Goal: Transaction & Acquisition: Book appointment/travel/reservation

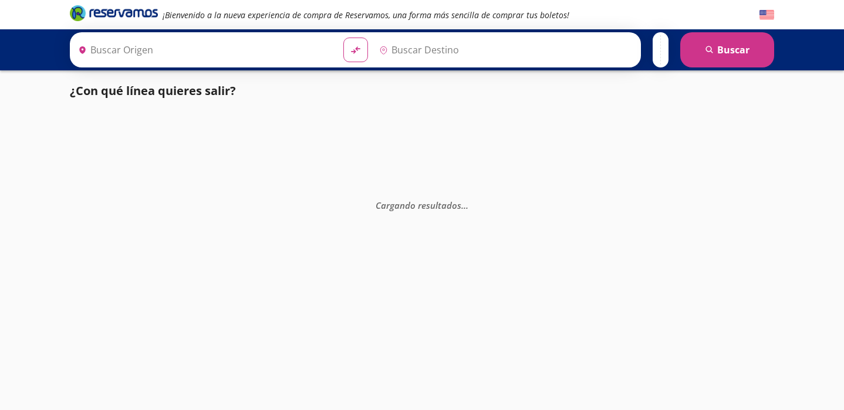
type input "[GEOGRAPHIC_DATA], [GEOGRAPHIC_DATA]"
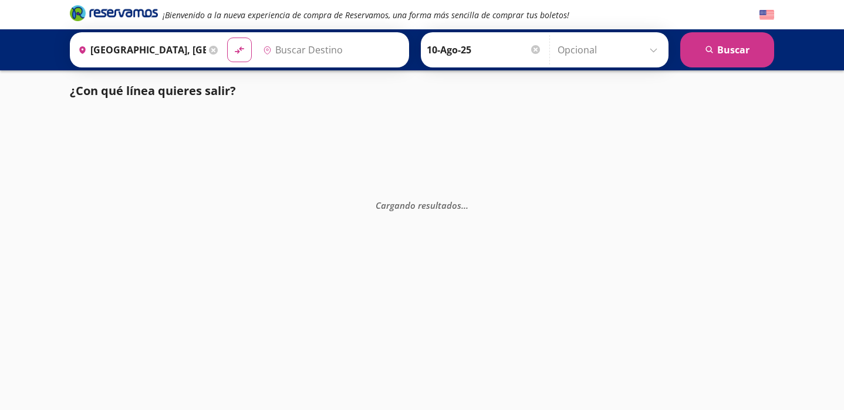
type input "Ixtapa, [GEOGRAPHIC_DATA]"
type input "[GEOGRAPHIC_DATA], [GEOGRAPHIC_DATA]"
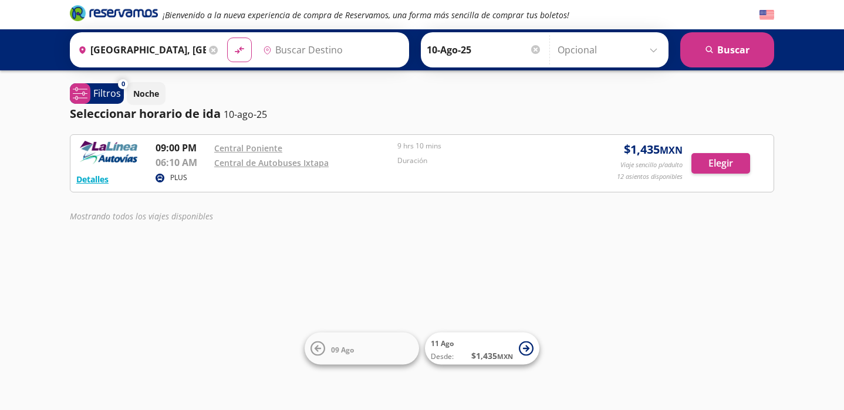
type input "Ixtapa, [GEOGRAPHIC_DATA]"
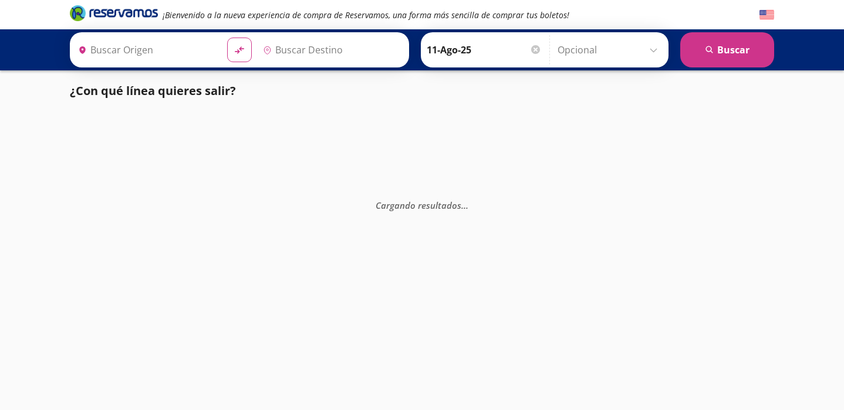
type input "[GEOGRAPHIC_DATA], [GEOGRAPHIC_DATA]"
type input "Ixtapa, [GEOGRAPHIC_DATA]"
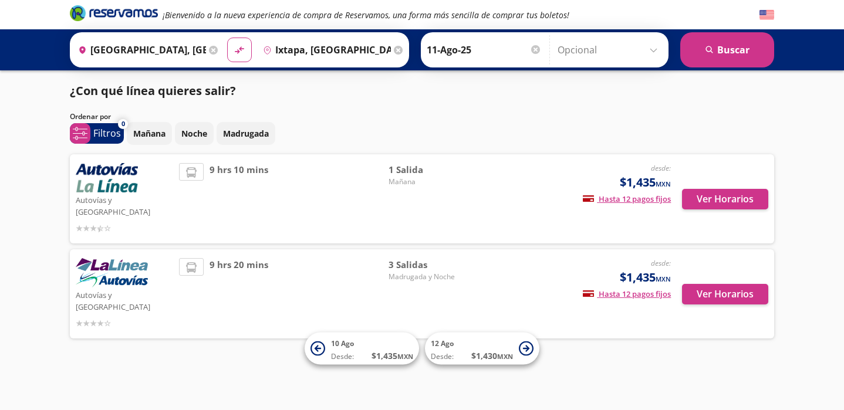
click at [410, 258] on span "3 Salidas" at bounding box center [430, 265] width 82 height 14
click at [724, 191] on button "Ver Horarios" at bounding box center [725, 199] width 86 height 21
click at [718, 284] on button "Ver Horarios" at bounding box center [725, 294] width 86 height 21
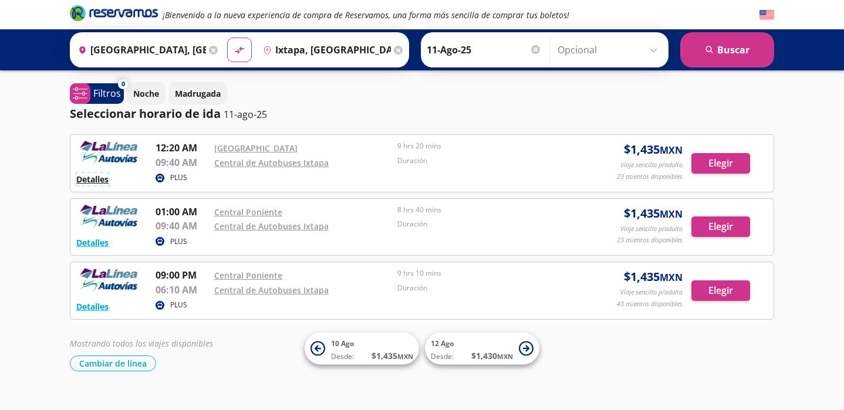
click at [91, 179] on button "Detalles" at bounding box center [92, 179] width 32 height 12
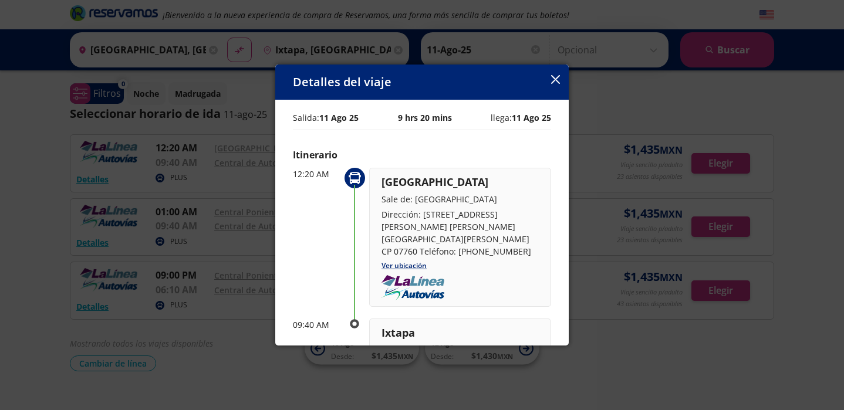
click at [531, 167] on div "Itinerario 12:20 AM [GEOGRAPHIC_DATA] Sale de: [GEOGRAPHIC_DATA] Dirección: [ST…" at bounding box center [422, 282] width 258 height 269
click at [554, 82] on icon "button" at bounding box center [555, 79] width 9 height 9
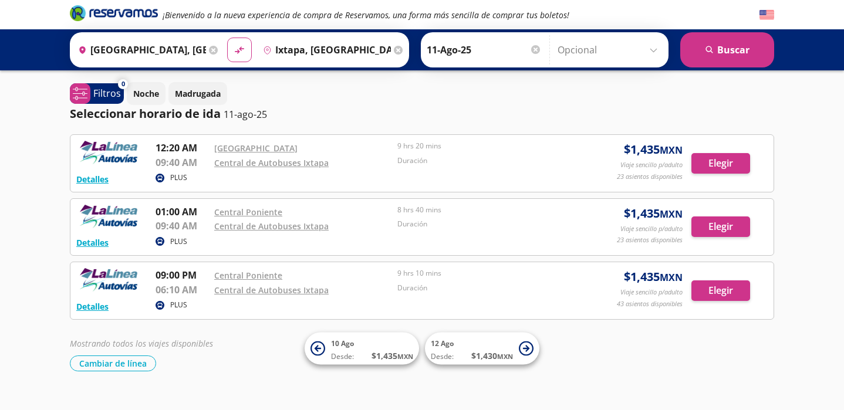
click at [251, 118] on p "11-ago-25" at bounding box center [245, 114] width 43 height 14
click at [230, 150] on link "[GEOGRAPHIC_DATA]" at bounding box center [255, 148] width 83 height 11
click at [724, 162] on button "Elegir" at bounding box center [721, 163] width 59 height 21
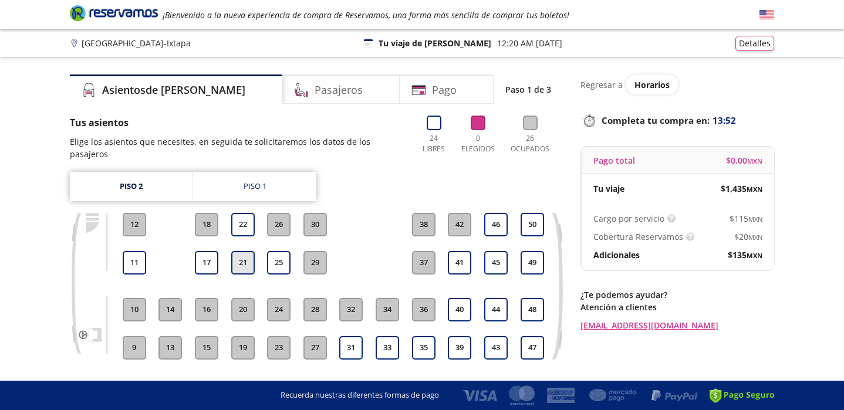
click at [241, 251] on button "21" at bounding box center [242, 262] width 23 height 23
click at [240, 213] on button "22" at bounding box center [242, 224] width 23 height 23
click at [754, 45] on button "Detalles" at bounding box center [755, 41] width 39 height 15
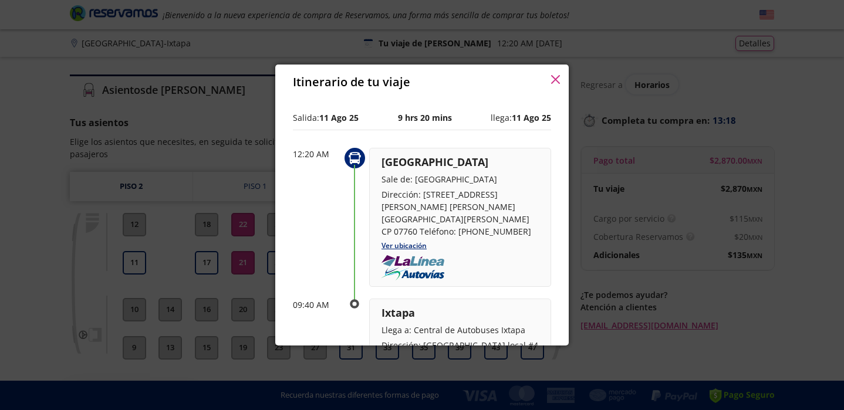
click at [481, 326] on div "Ixtapa Llega a: Central de Autobuses Ixtapa Dirección: Plaza los Portales local…" at bounding box center [460, 340] width 157 height 71
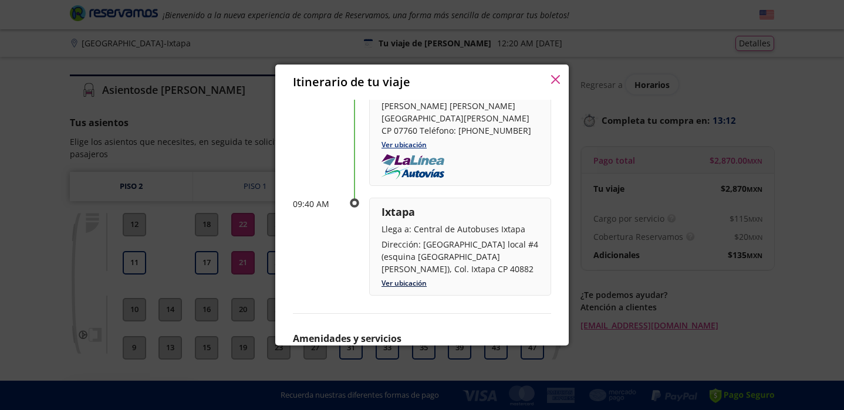
scroll to position [100, 0]
click at [409, 265] on div "Ixtapa Llega a: Central de Autobuses Ixtapa Dirección: Plaza los Portales local…" at bounding box center [460, 247] width 182 height 98
click at [409, 279] on link "Ver ubicación" at bounding box center [404, 284] width 45 height 10
click at [555, 79] on icon "button" at bounding box center [555, 79] width 9 height 9
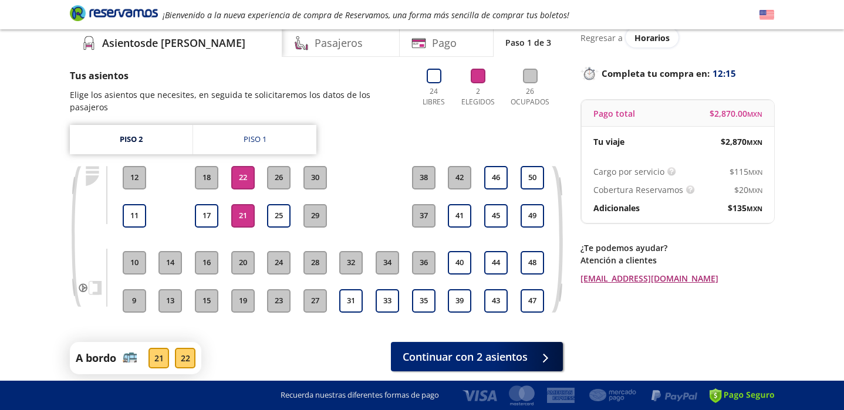
scroll to position [81, 0]
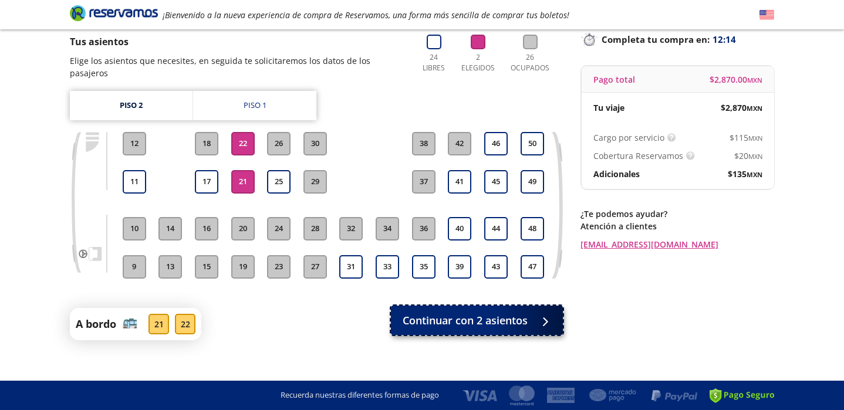
click at [474, 313] on span "Continuar con 2 asientos" at bounding box center [465, 321] width 125 height 16
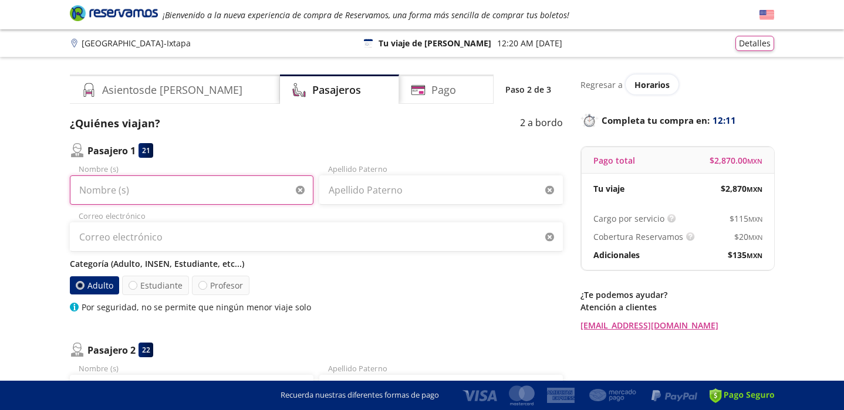
click at [251, 187] on input "Nombre (s)" at bounding box center [192, 190] width 244 height 29
type input "BRAYAN"
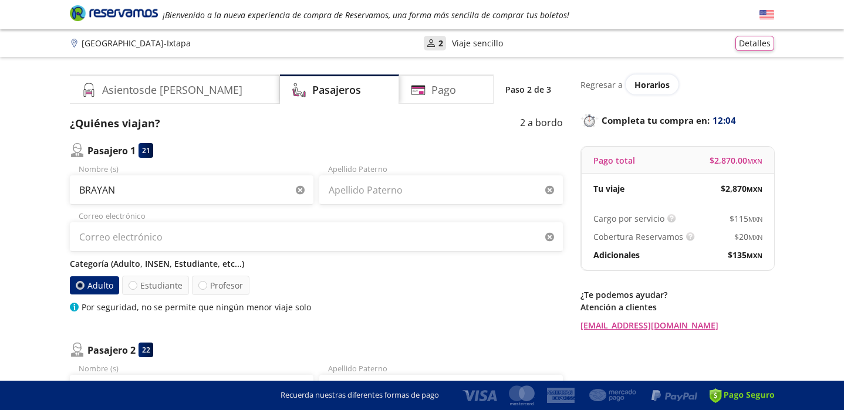
click at [353, 205] on div "BRAYAN Nombre (s) Apellido Paterno Correo electrónico Categoría (Adulto, INSEN,…" at bounding box center [316, 239] width 493 height 150
click at [353, 192] on input "Apellido Paterno" at bounding box center [441, 190] width 244 height 29
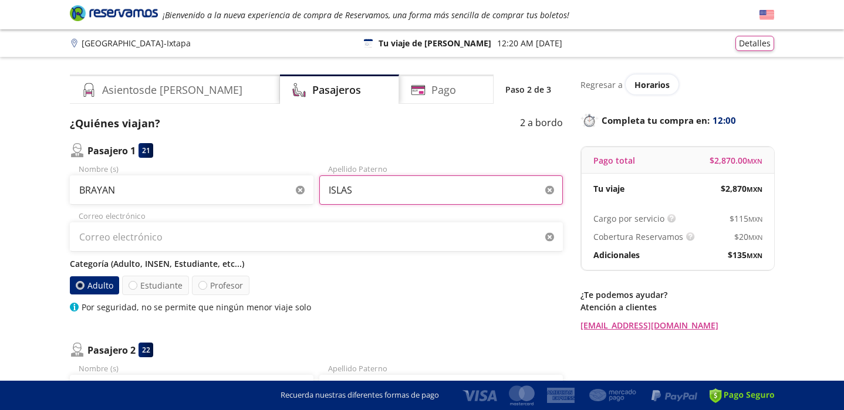
type input "ISLAS"
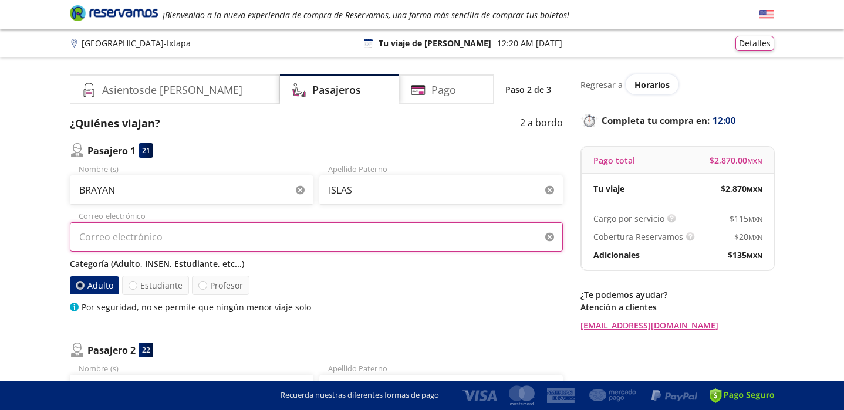
click at [240, 243] on input "Correo electrónico" at bounding box center [316, 236] width 493 height 29
type input "transmora@maniobras03.onmicrosoft.com"
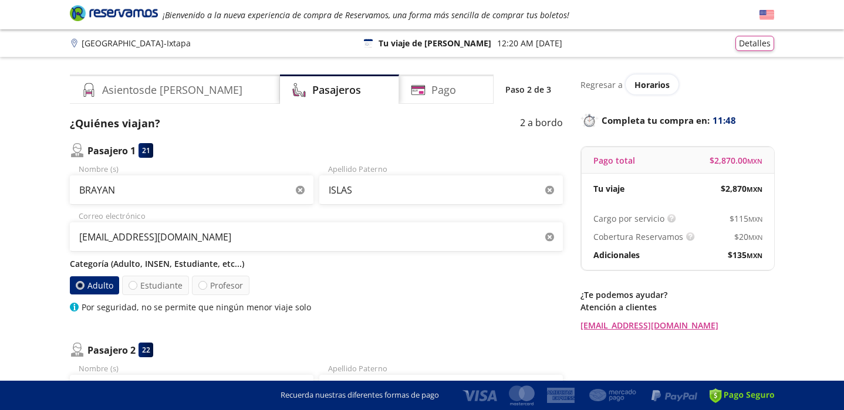
click at [406, 285] on div "Adulto Estudiante Profesor" at bounding box center [316, 285] width 493 height 19
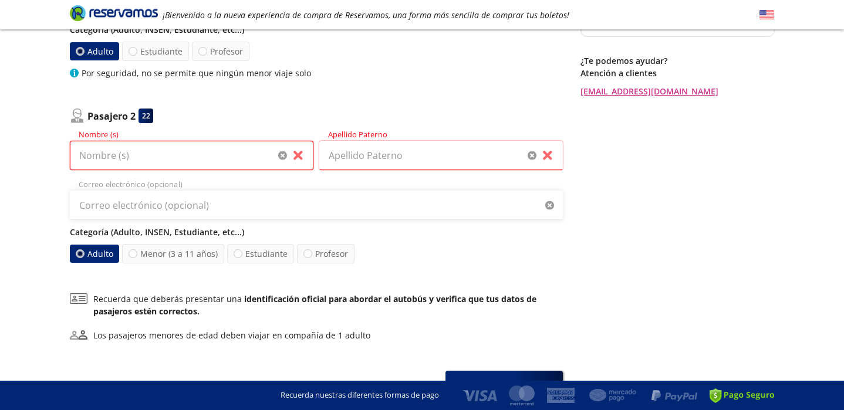
click at [231, 165] on input "Nombre (s)" at bounding box center [192, 155] width 244 height 29
type input "GARIEL"
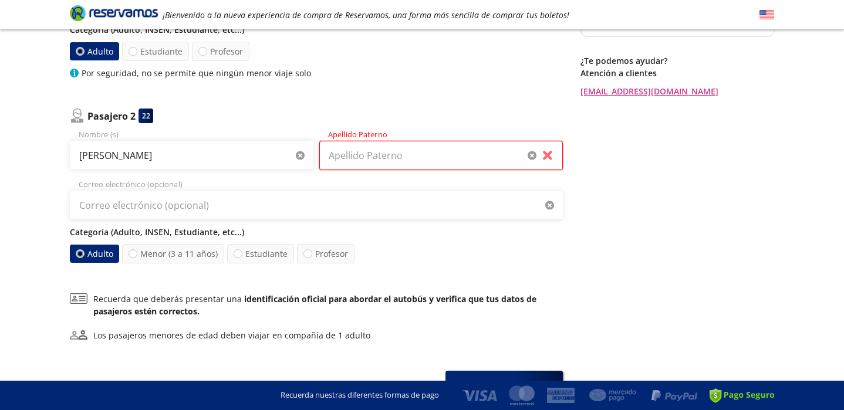
click at [387, 154] on input "Apellido Paterno" at bounding box center [441, 155] width 244 height 29
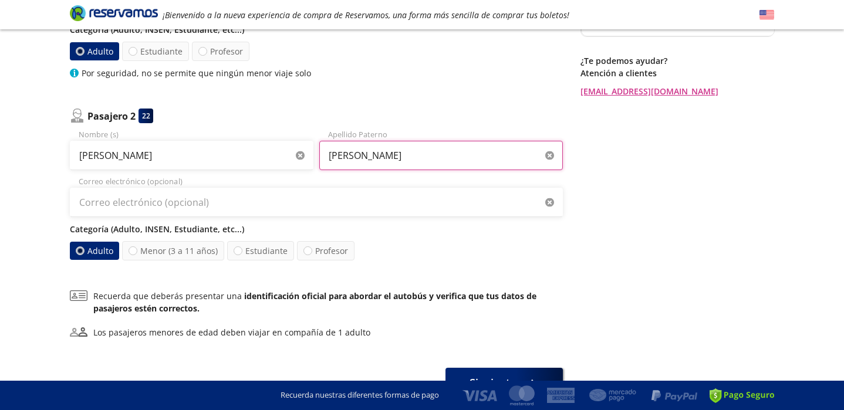
type input "ESTRADA"
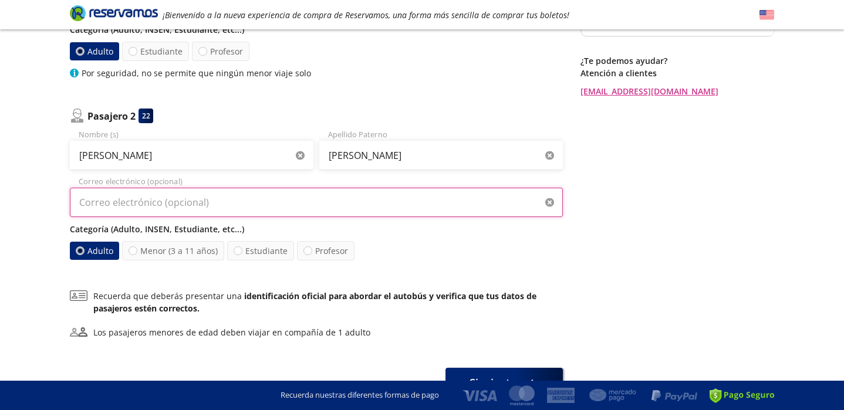
click at [287, 191] on input "Correo electrónico (opcional)" at bounding box center [316, 202] width 493 height 29
type input "transmora@maniobras03.onmicrosoft.com"
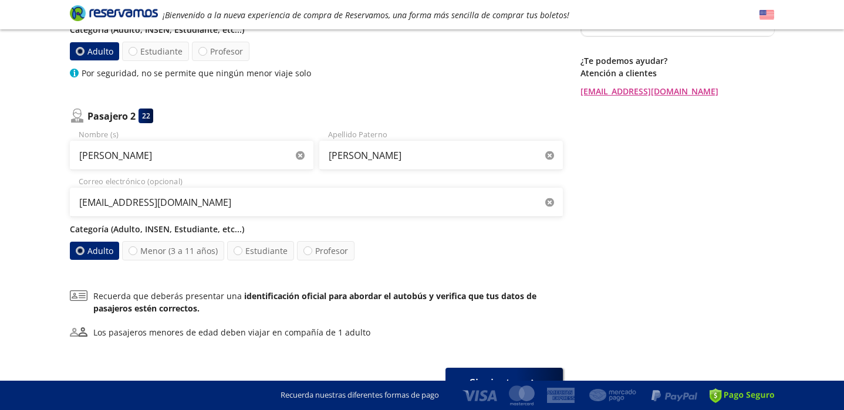
click at [790, 141] on div "Group 9 Created with Sketch. Datos para la compra Ciudad de México - Ixtapa ¡Bi…" at bounding box center [422, 123] width 844 height 714
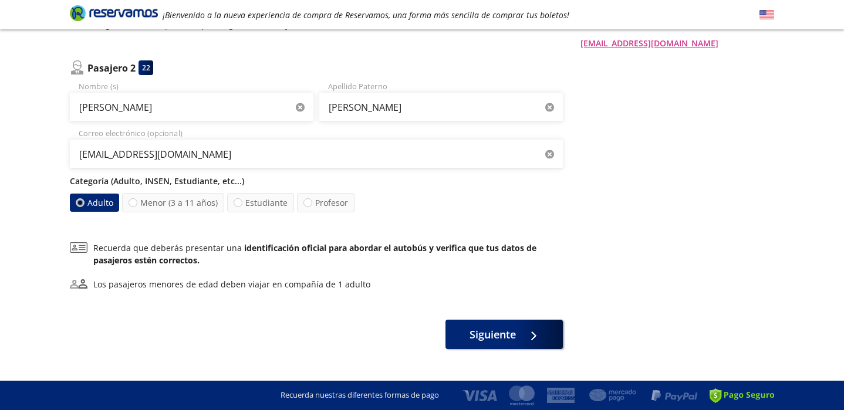
scroll to position [304, 0]
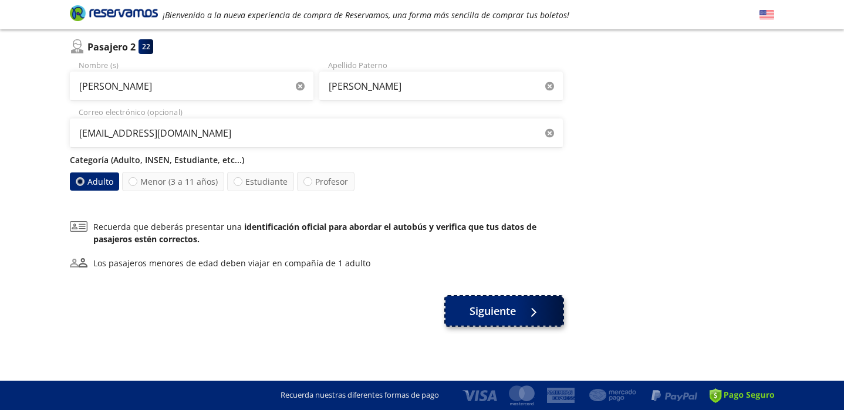
click at [504, 317] on span "Siguiente" at bounding box center [493, 312] width 46 height 16
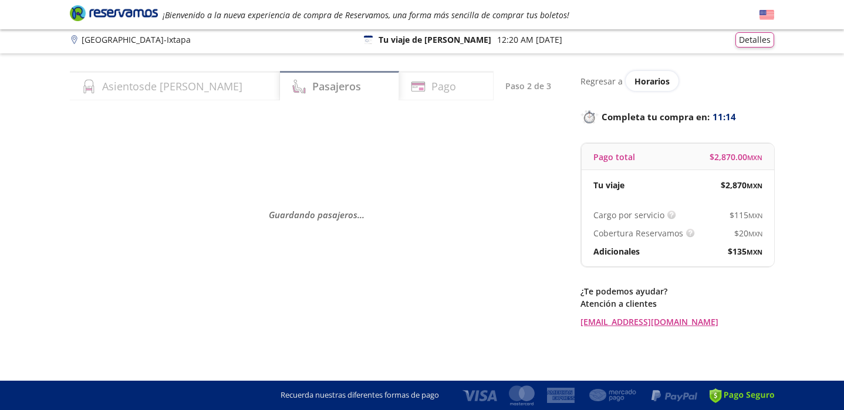
scroll to position [0, 0]
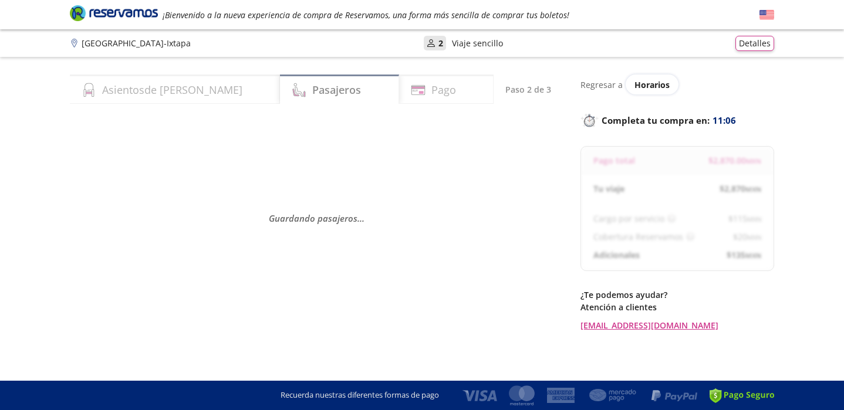
select select "MX"
